Goal: Task Accomplishment & Management: Use online tool/utility

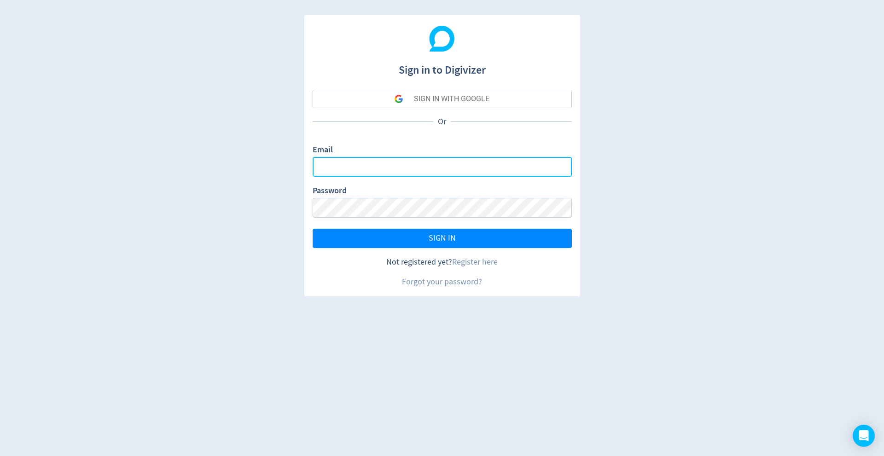
type input "[EMAIL_ADDRESS][DOMAIN_NAME]"
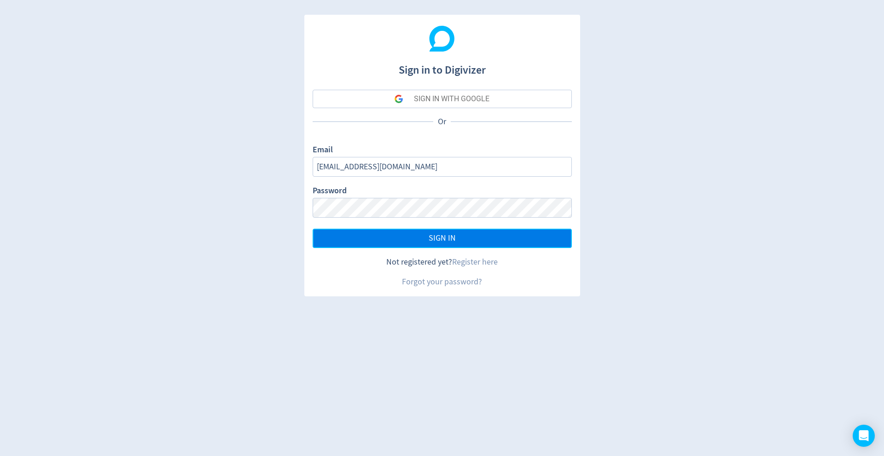
click at [462, 235] on button "SIGN IN" at bounding box center [442, 238] width 259 height 19
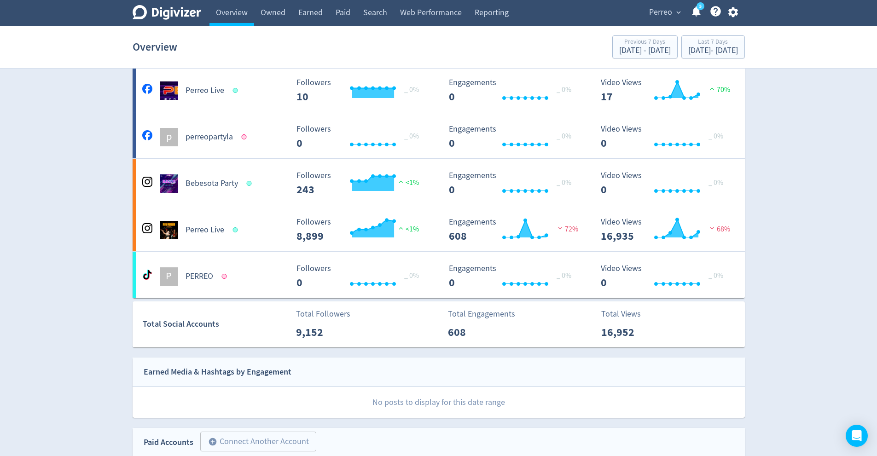
scroll to position [126, 0]
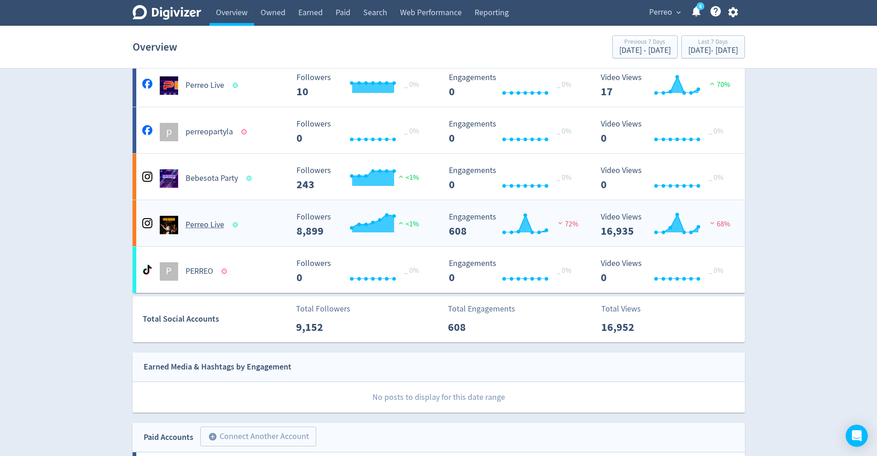
click at [265, 233] on div "Perreo Live" at bounding box center [214, 225] width 149 height 18
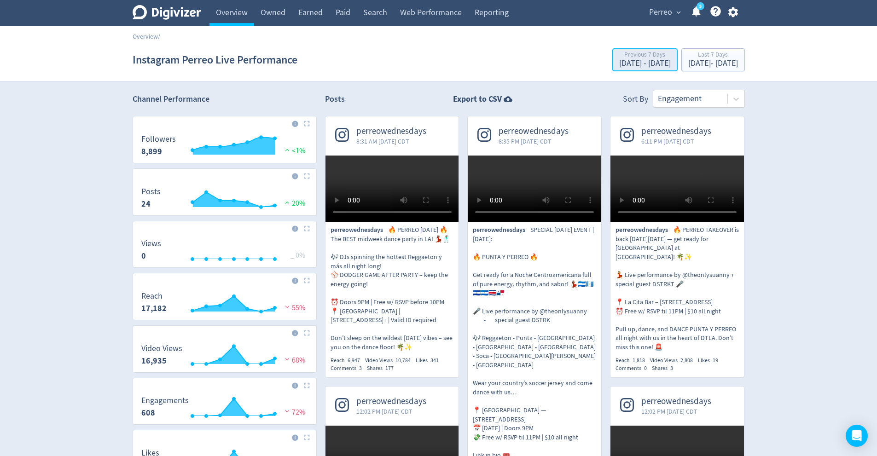
click at [620, 58] on div "Previous 7 Days" at bounding box center [646, 56] width 52 height 8
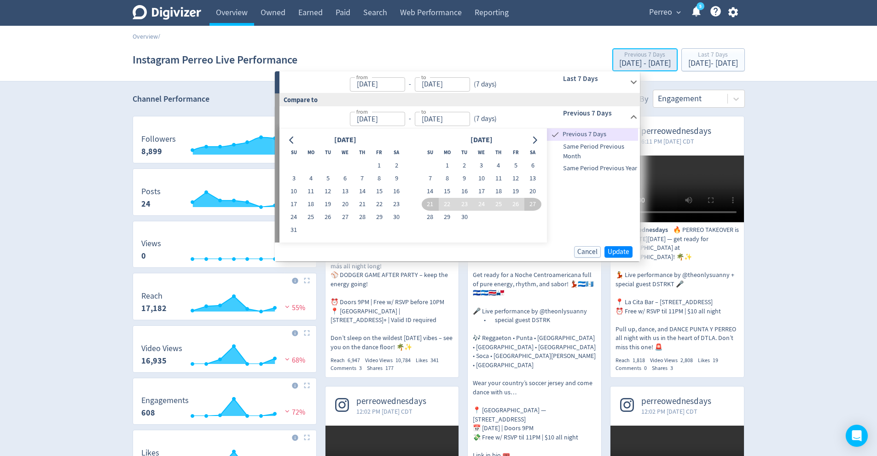
type input "[DATE]"
click at [584, 107] on div "Previous 7 Days" at bounding box center [582, 117] width 91 height 22
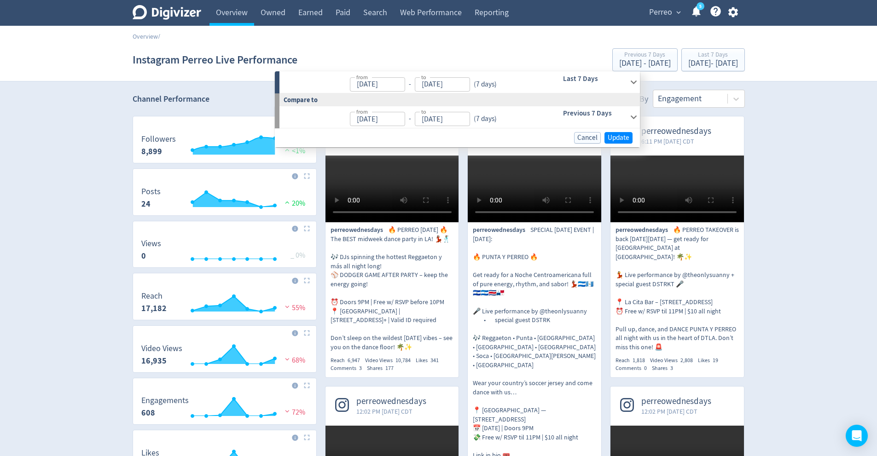
click at [587, 111] on h6 "Previous 7 Days" at bounding box center [594, 113] width 63 height 11
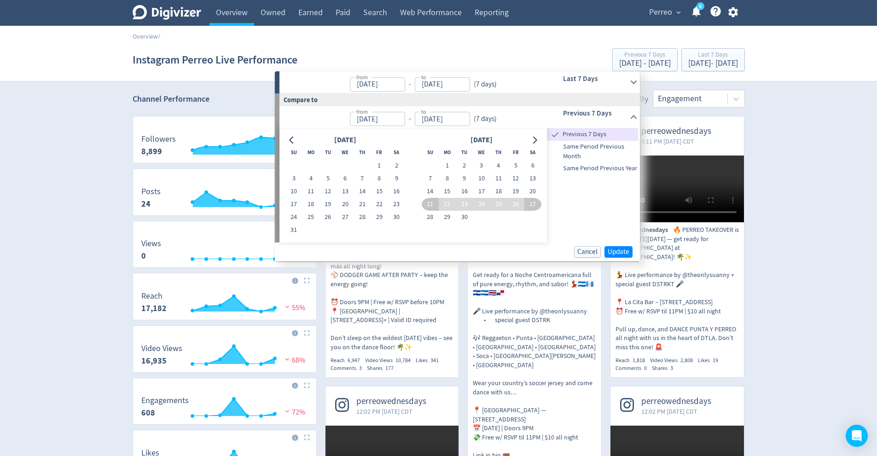
click at [587, 111] on h6 "Previous 7 Days" at bounding box center [594, 113] width 63 height 11
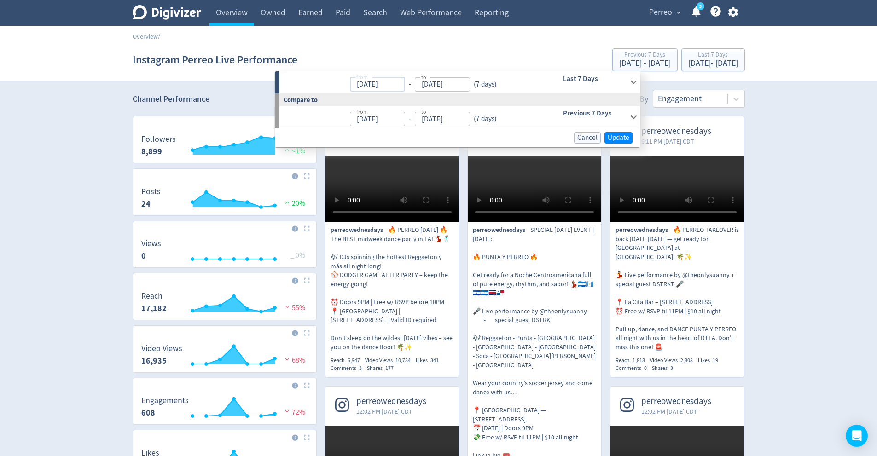
click at [387, 86] on input "[DATE]" at bounding box center [377, 84] width 55 height 14
click at [397, 80] on input "[DATE]" at bounding box center [377, 84] width 55 height 14
type input "[DATE]"
click at [436, 85] on input "[DATE]" at bounding box center [442, 84] width 55 height 14
type input "[DATE]"
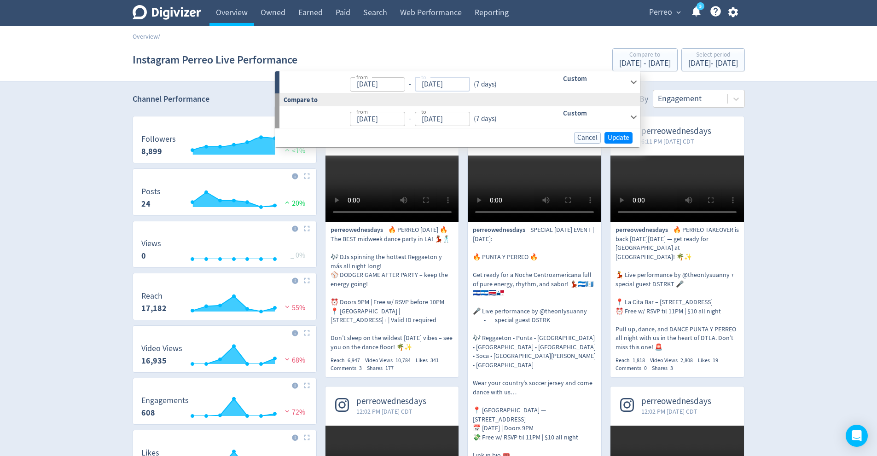
click at [579, 77] on h6 "Custom" at bounding box center [594, 78] width 63 height 11
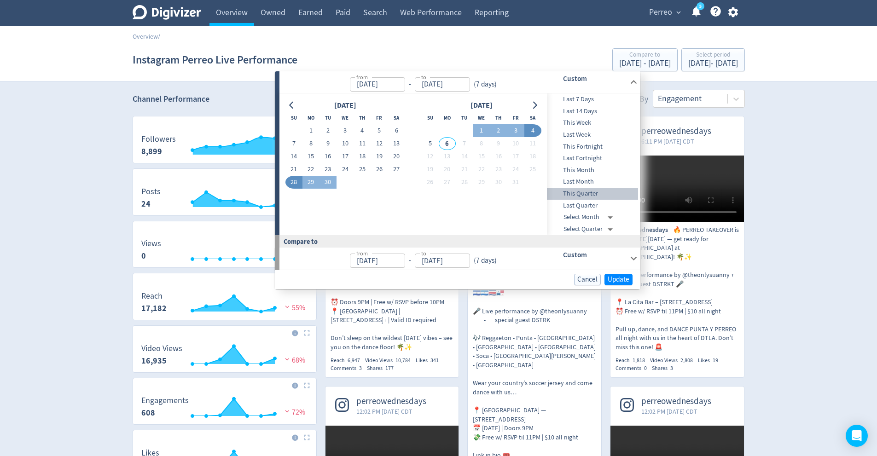
click at [598, 192] on span "This Quarter" at bounding box center [592, 194] width 91 height 10
type input "[DATE]"
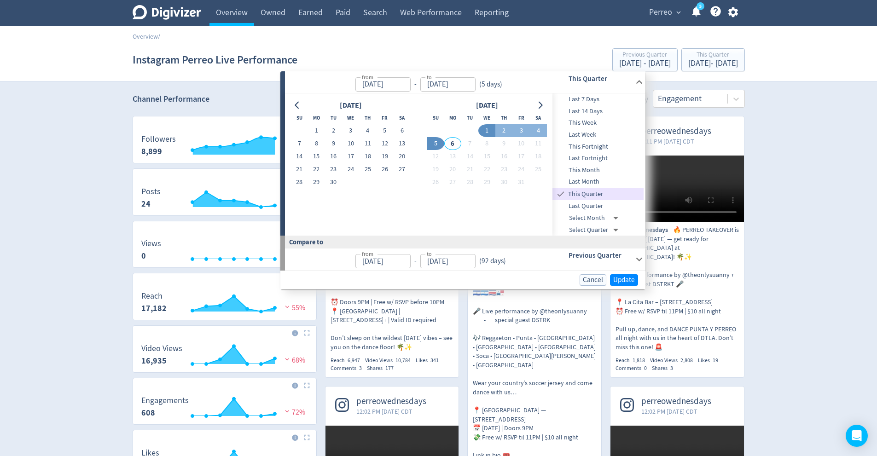
click at [381, 84] on input "[DATE]" at bounding box center [383, 84] width 55 height 14
type input "[DATE]"
click at [585, 207] on span "Last Quarter" at bounding box center [598, 206] width 91 height 10
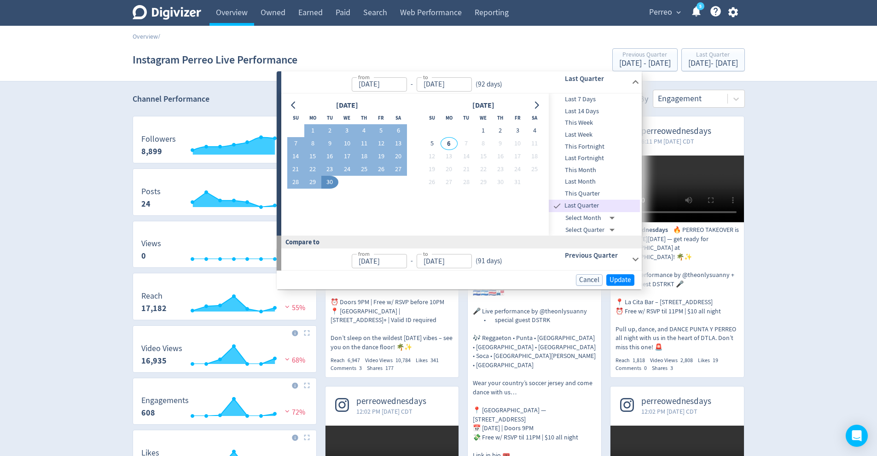
type input "[DATE]"
click at [445, 78] on input "[DATE]" at bounding box center [444, 84] width 55 height 14
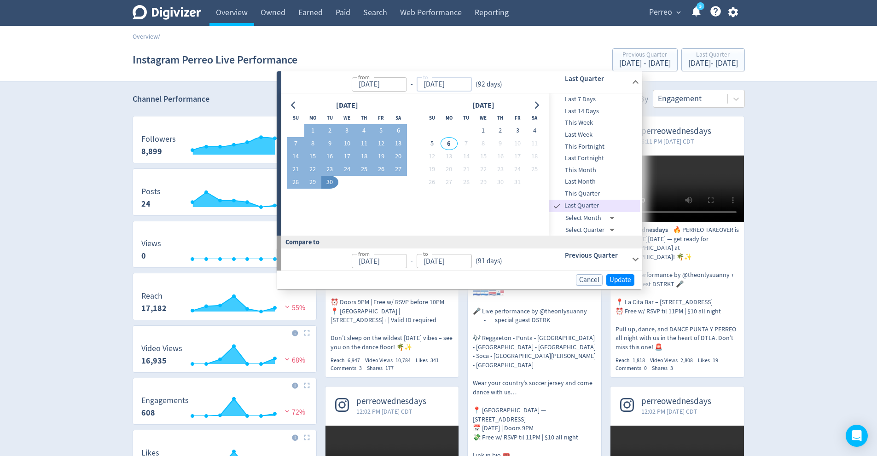
click at [451, 82] on input "[DATE]" at bounding box center [444, 84] width 55 height 14
click at [467, 82] on input "[DATE]" at bounding box center [444, 84] width 55 height 14
type input "[DATE]"
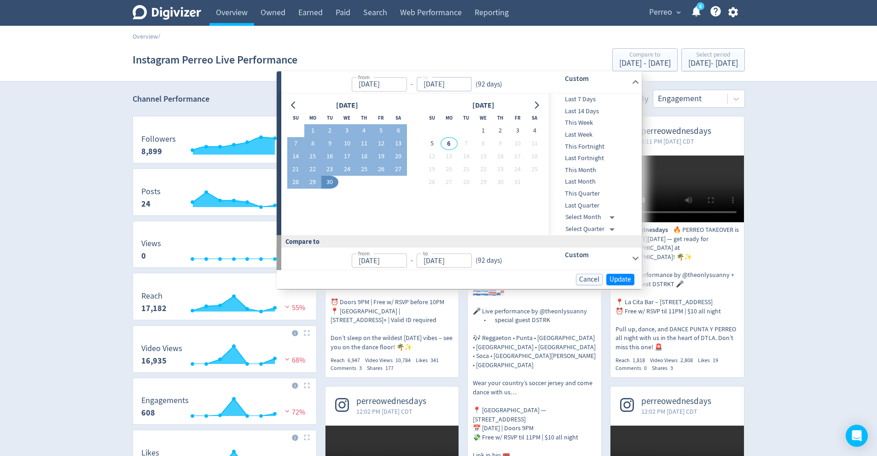
click at [436, 87] on input "[DATE]" at bounding box center [444, 84] width 55 height 14
type input "[DATE]"
click at [449, 83] on input "[DATE]" at bounding box center [444, 84] width 55 height 14
type input "[DATE]"
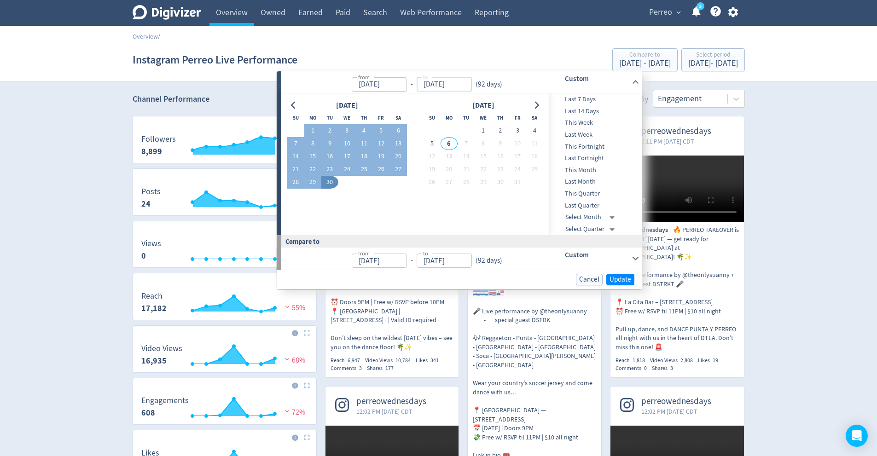
click at [384, 82] on input "[DATE]" at bounding box center [379, 84] width 55 height 14
type input "[DATE]"
click at [435, 84] on input "[DATE]" at bounding box center [444, 84] width 55 height 14
click at [447, 86] on input "[DATE]" at bounding box center [444, 84] width 55 height 14
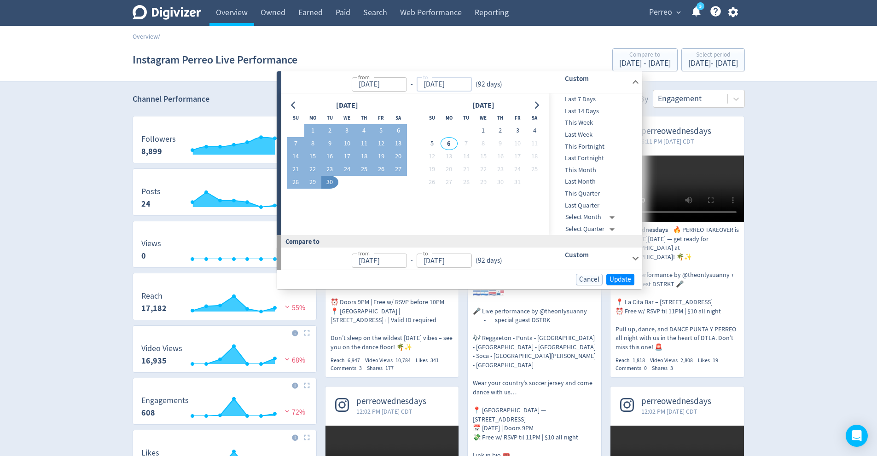
click at [447, 86] on input "[DATE]" at bounding box center [444, 84] width 55 height 14
click at [426, 86] on input "[DATE]" at bounding box center [444, 84] width 55 height 14
type input "[DATE]"
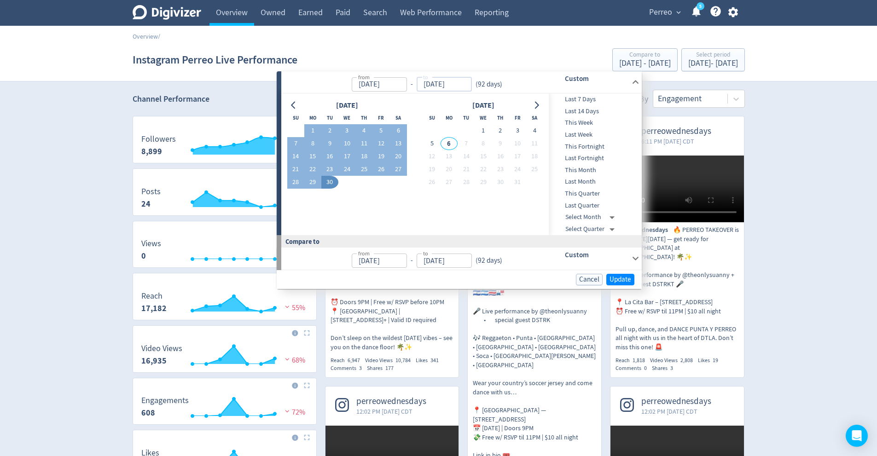
type input "[DATE]"
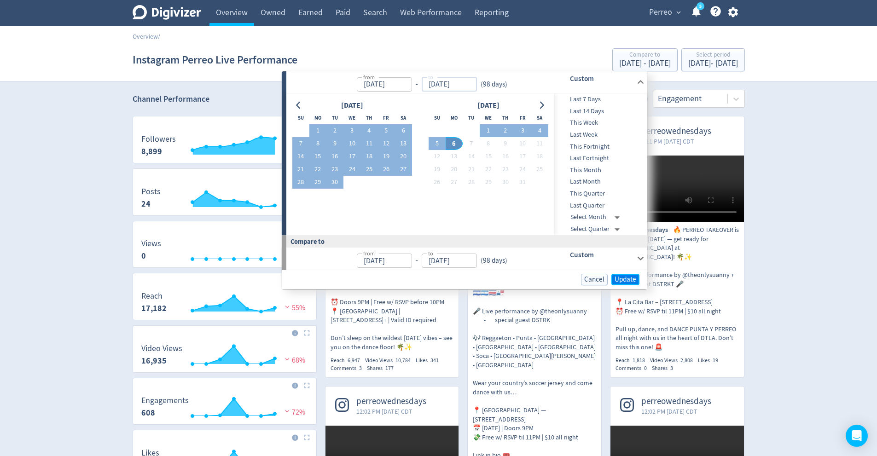
click at [621, 280] on span "Update" at bounding box center [626, 279] width 22 height 7
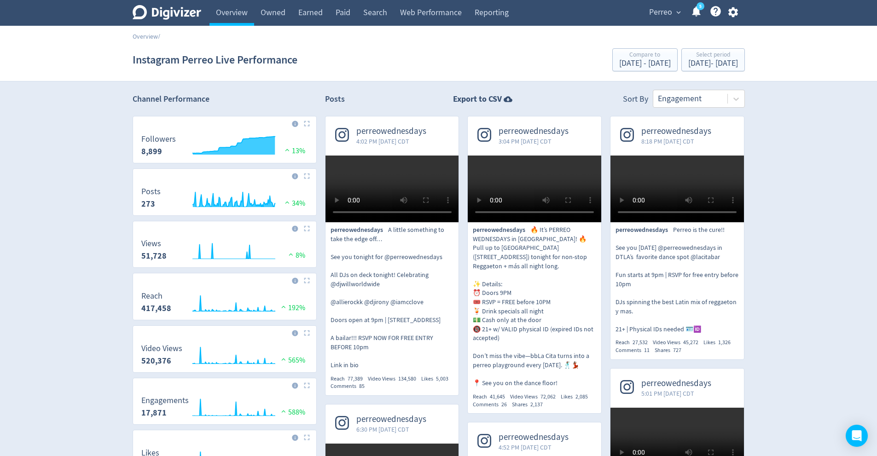
click at [698, 10] on link "5" at bounding box center [701, 6] width 8 height 8
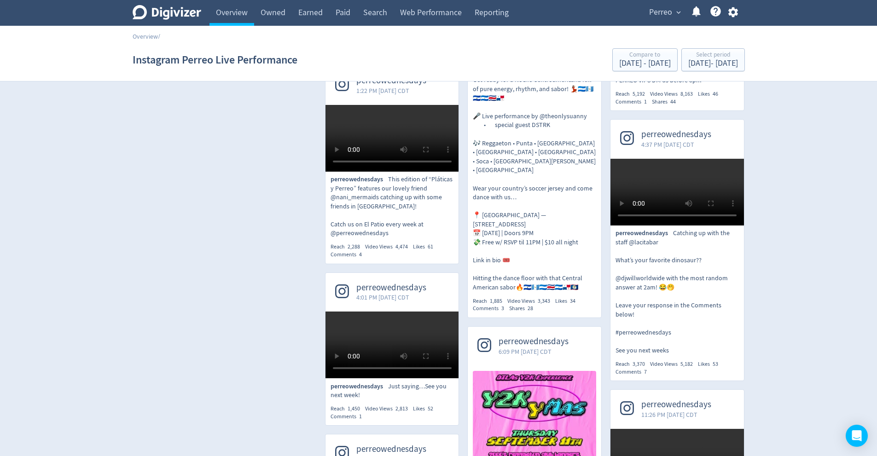
scroll to position [1709, 0]
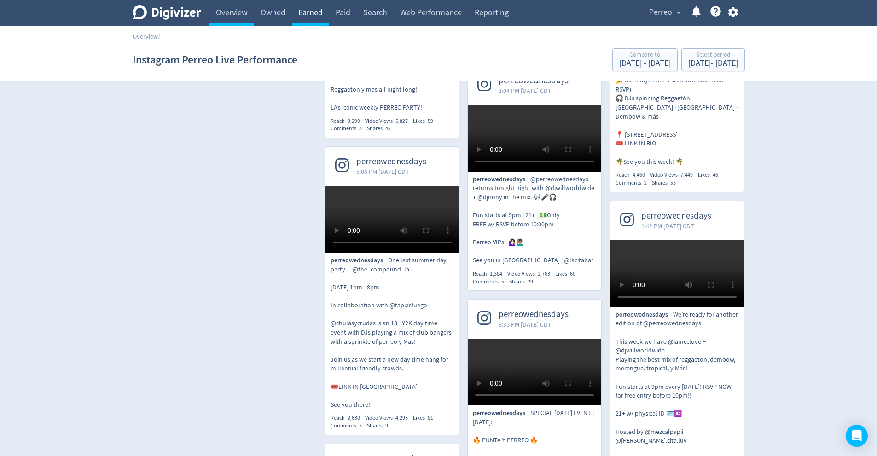
click at [296, 11] on link "Earned" at bounding box center [310, 13] width 37 height 26
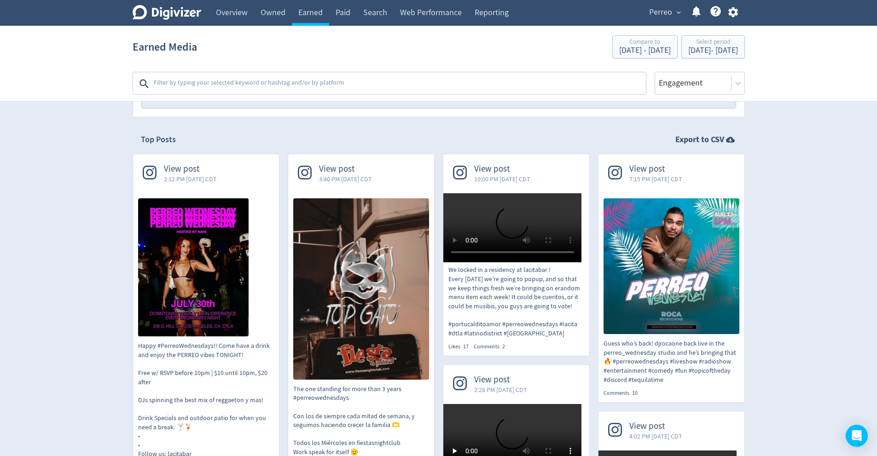
scroll to position [155, 0]
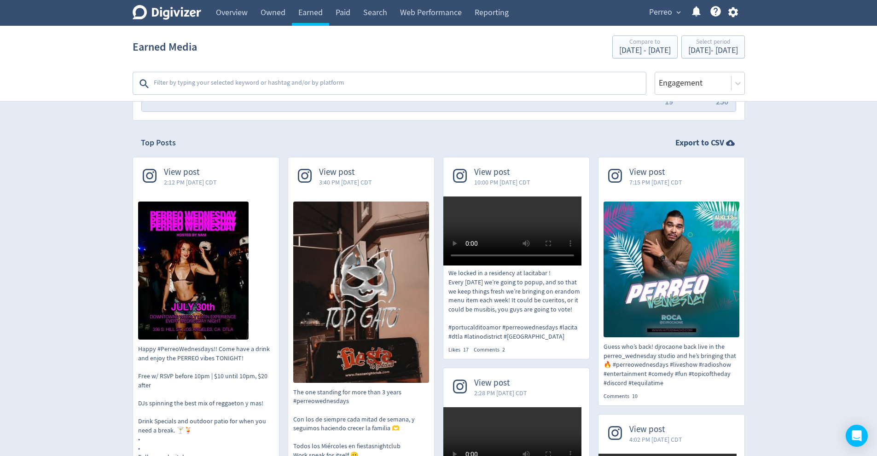
click at [192, 268] on img at bounding box center [193, 271] width 111 height 138
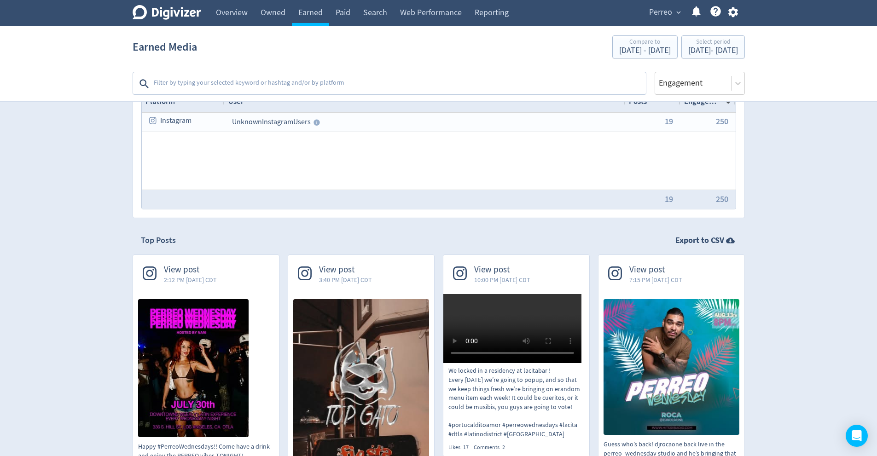
scroll to position [37, 0]
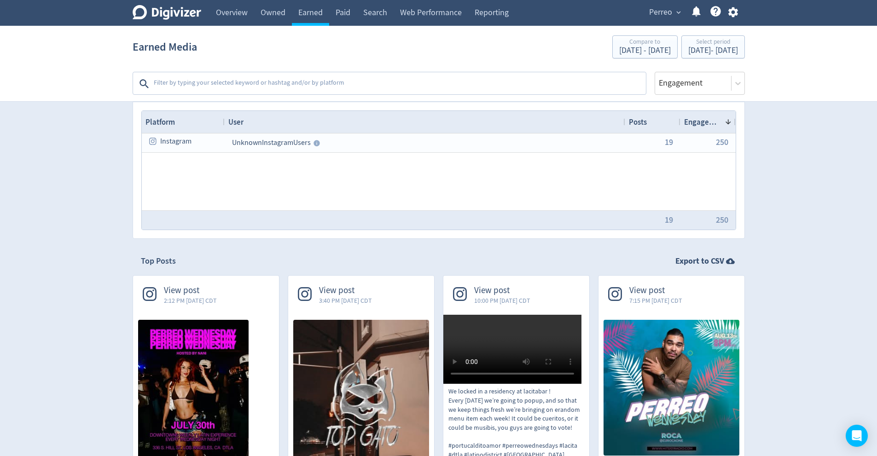
click at [198, 329] on img at bounding box center [193, 389] width 111 height 138
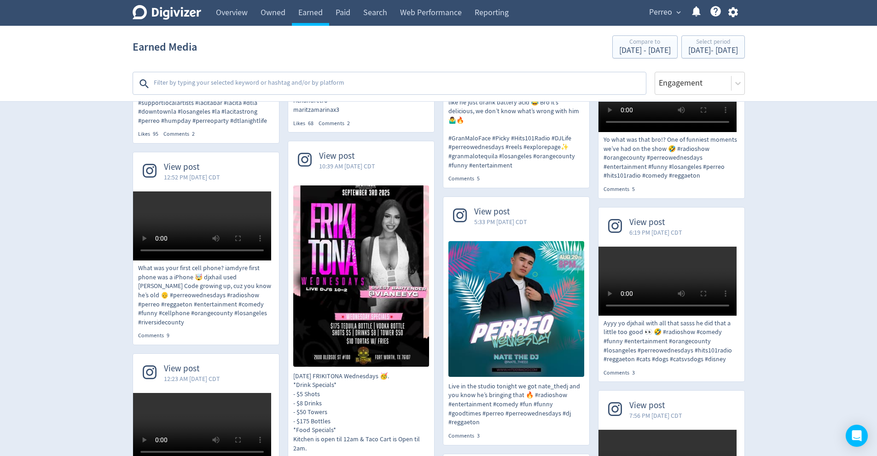
scroll to position [0, 0]
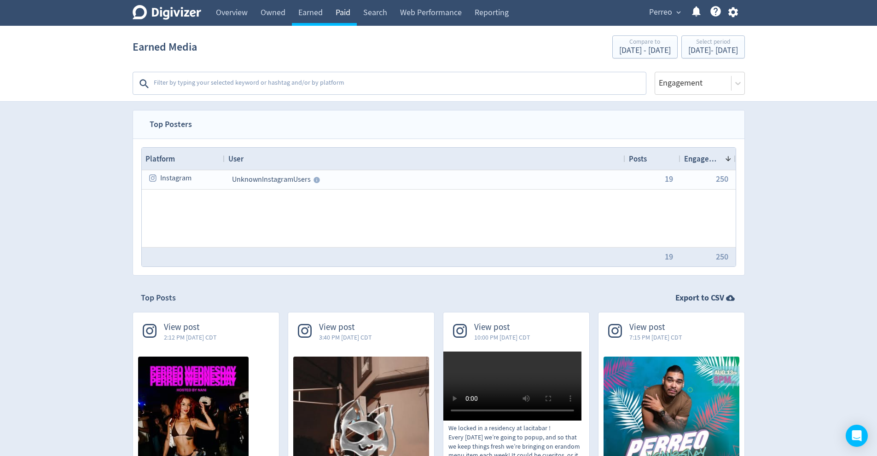
click at [345, 12] on link "Paid" at bounding box center [343, 13] width 28 height 26
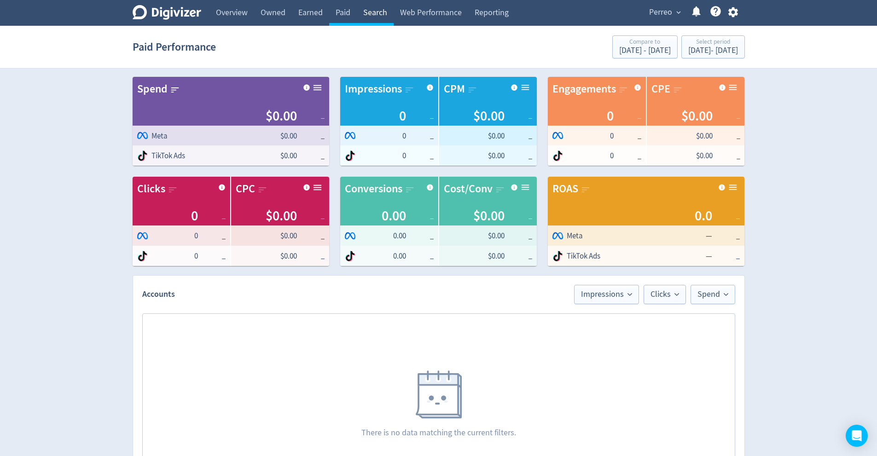
click at [380, 9] on link "Search" at bounding box center [375, 13] width 37 height 26
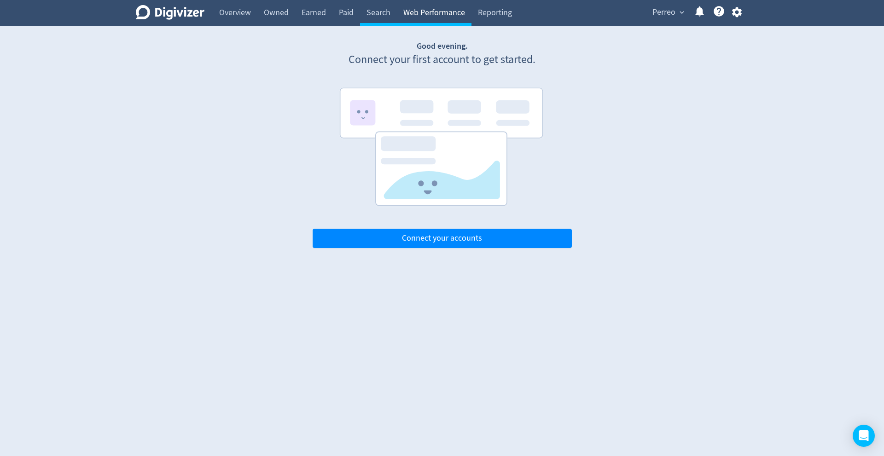
click at [427, 16] on link "Web Performance" at bounding box center [434, 13] width 75 height 26
click at [497, 17] on link "Reporting" at bounding box center [495, 13] width 47 height 26
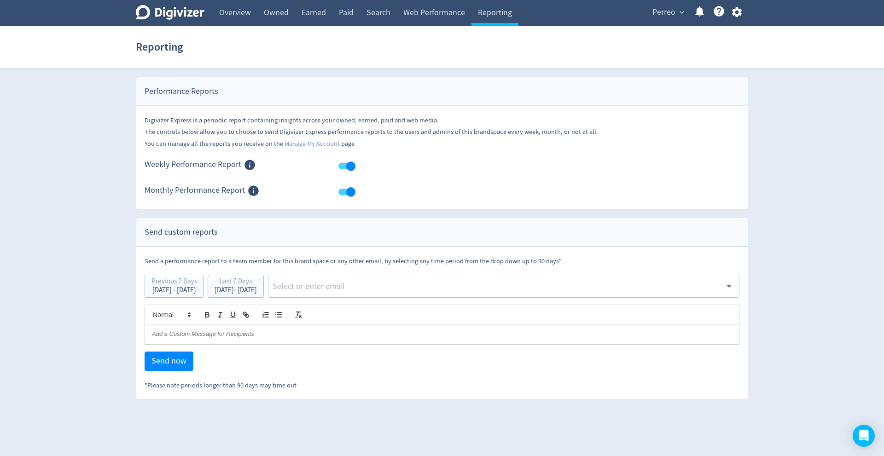
click at [472, 154] on div "Weekly Performance Report" at bounding box center [442, 162] width 612 height 26
